Goal: Navigation & Orientation: Find specific page/section

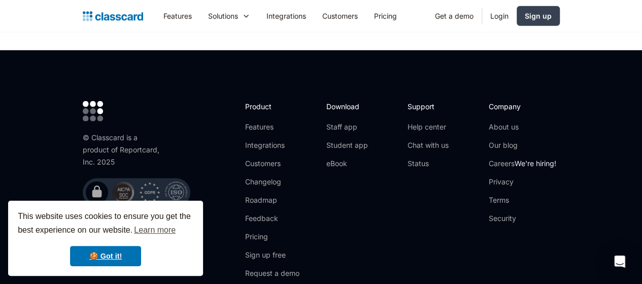
scroll to position [3427, 0]
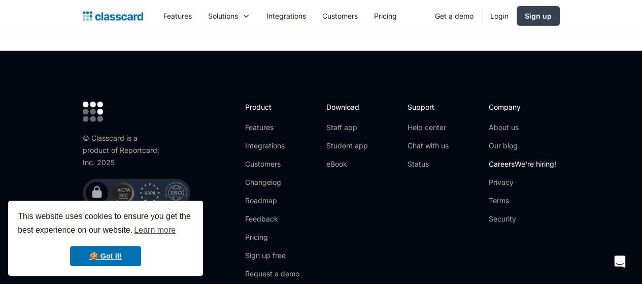
click at [556, 159] on span "We're hiring!" at bounding box center [535, 163] width 42 height 9
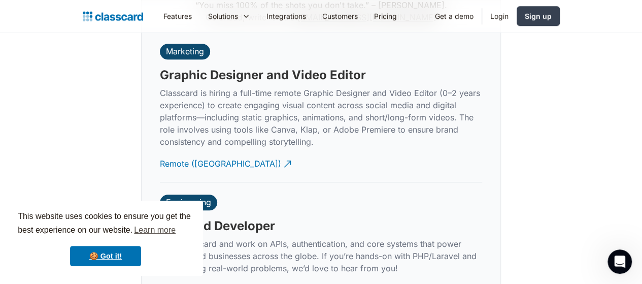
scroll to position [2421, 0]
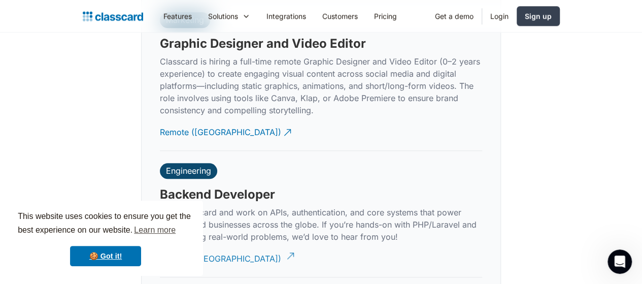
click at [209, 245] on div "Remote ([GEOGRAPHIC_DATA])" at bounding box center [220, 255] width 121 height 20
